Goal: Task Accomplishment & Management: Manage account settings

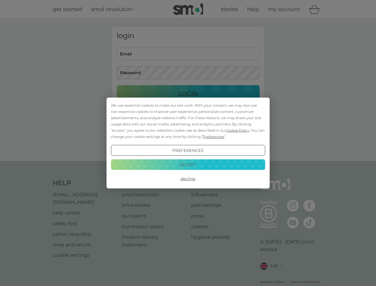
click at [238, 130] on span "Cookie Policy" at bounding box center [237, 130] width 23 height 4
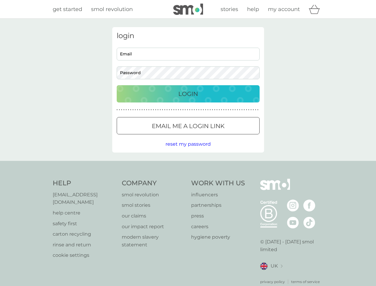
click at [213, 136] on div "login Email Password Login ● ● ● ● ● ● ● ● ● ● ● ● ● ● ● ● ● ● ● ● ● ● ● ● ● ● …" at bounding box center [188, 89] width 152 height 125
click at [188, 150] on div "login Email Password Login ● ● ● ● ● ● ● ● ● ● ● ● ● ● ● ● ● ● ● ● ● ● ● ● ● ● …" at bounding box center [188, 89] width 152 height 125
click at [188, 179] on div "Help [EMAIL_ADDRESS][DOMAIN_NAME] help centre safety first carton recycling rin…" at bounding box center [188, 232] width 271 height 106
click at [188, 164] on div "Help [EMAIL_ADDRESS][DOMAIN_NAME] help centre safety first carton recycling rin…" at bounding box center [188, 231] width 376 height 141
